Goal: Obtain resource: Obtain resource

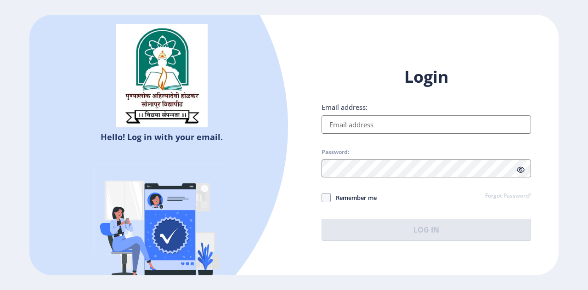
type input "[PERSON_NAME][EMAIL_ADDRESS][DOMAIN_NAME]"
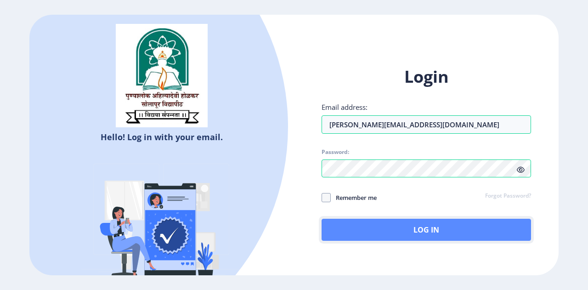
click at [429, 229] on button "Log In" at bounding box center [427, 230] width 210 height 22
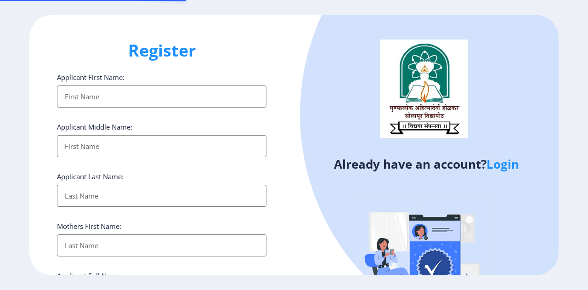
select select
click at [507, 166] on link "Login" at bounding box center [503, 164] width 33 height 17
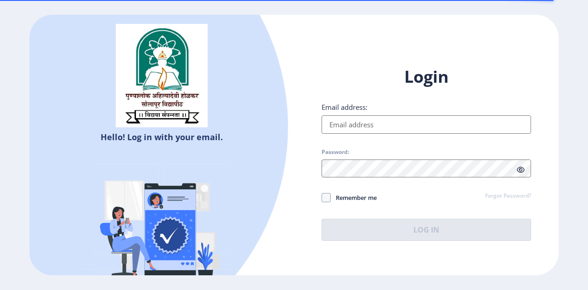
drag, startPoint x: 389, startPoint y: 121, endPoint x: 384, endPoint y: 123, distance: 5.0
click at [389, 121] on input "Email address:" at bounding box center [427, 124] width 210 height 18
type input "[PERSON_NAME][EMAIL_ADDRESS][DOMAIN_NAME]"
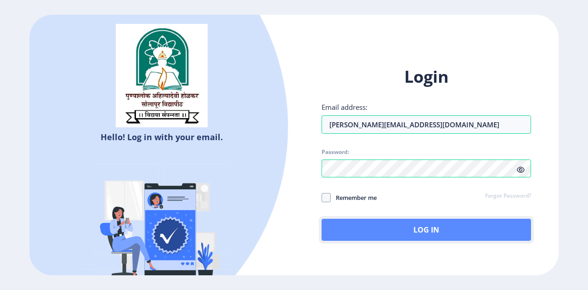
click at [405, 226] on button "Log In" at bounding box center [427, 230] width 210 height 22
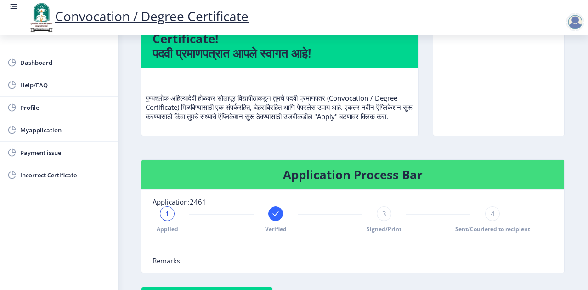
scroll to position [121, 0]
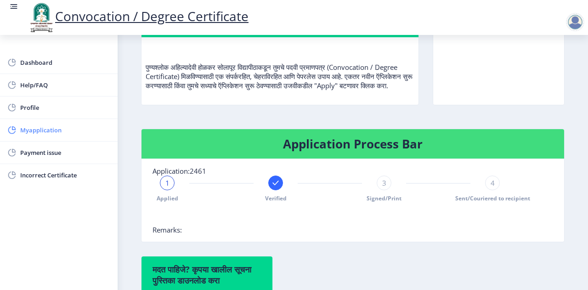
click at [34, 130] on span "Myapplication" at bounding box center [65, 130] width 90 height 11
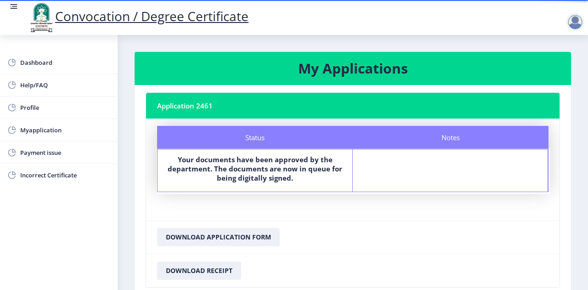
click at [244, 176] on b "Your documents have been approved by the department. The documents are now in q…" at bounding box center [255, 169] width 175 height 28
click at [226, 237] on button "Download Application Form" at bounding box center [218, 237] width 123 height 18
click at [256, 238] on button "Download Application Form" at bounding box center [218, 237] width 123 height 18
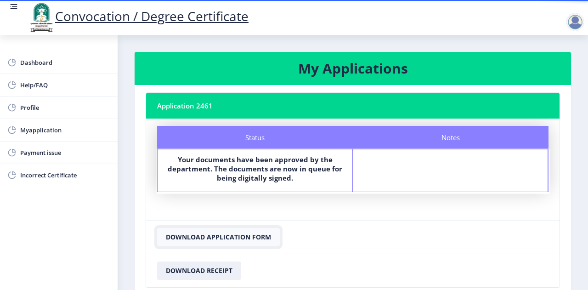
click at [256, 238] on button "Download Application Form" at bounding box center [218, 237] width 123 height 18
click at [182, 270] on button "Download Receipt" at bounding box center [199, 271] width 84 height 18
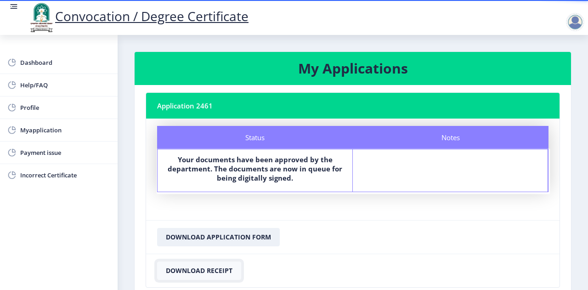
click at [182, 270] on button "Download Receipt" at bounding box center [199, 271] width 84 height 18
click at [203, 237] on button "Download Application Form" at bounding box center [218, 237] width 123 height 18
click at [203, 270] on button "Download Receipt" at bounding box center [199, 271] width 84 height 18
click at [210, 239] on button "Download Application Form" at bounding box center [218, 237] width 123 height 18
click at [310, 95] on nb-card-header "Application 2461" at bounding box center [353, 106] width 414 height 26
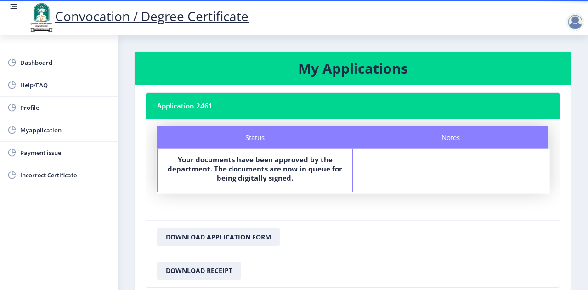
click at [341, 68] on h3 "My Applications" at bounding box center [353, 68] width 415 height 18
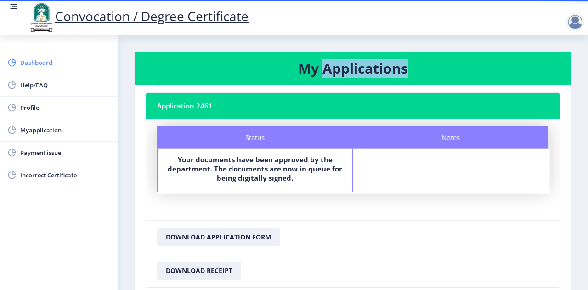
click at [31, 59] on span "Dashboard" at bounding box center [65, 62] width 90 height 11
